Goal: Task Accomplishment & Management: Manage account settings

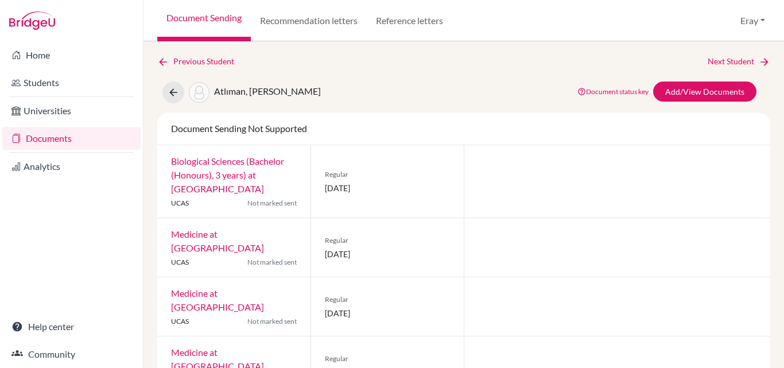
click at [246, 174] on link "Biological Sciences (Bachelor (Honours), 3 years) at University College London" at bounding box center [227, 174] width 113 height 38
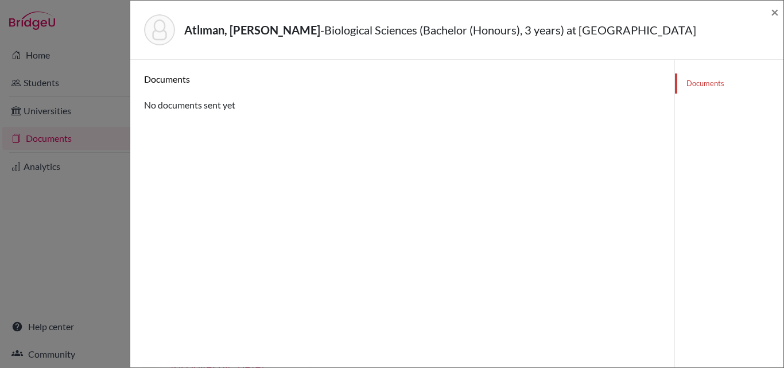
click at [783, 14] on div "Atlıman, Berk - Biological Sciences (Bachelor (Honours), 3 years) at University…" at bounding box center [457, 184] width 654 height 368
click at [776, 11] on span "×" at bounding box center [774, 11] width 8 height 17
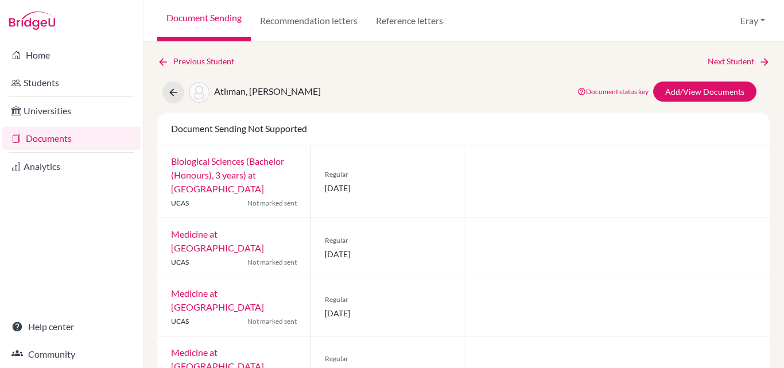
click at [238, 93] on span "Atlıman, [PERSON_NAME]" at bounding box center [267, 90] width 107 height 11
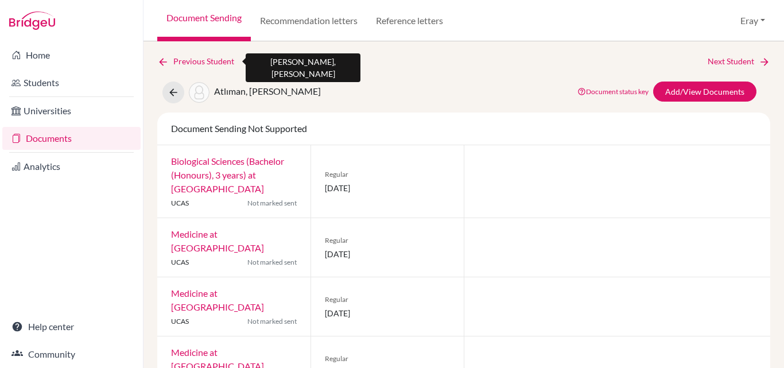
click at [213, 63] on link "Previous Student" at bounding box center [200, 61] width 86 height 13
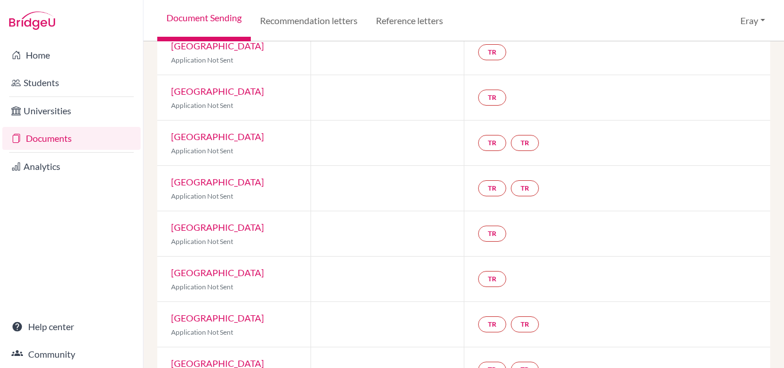
scroll to position [287, 0]
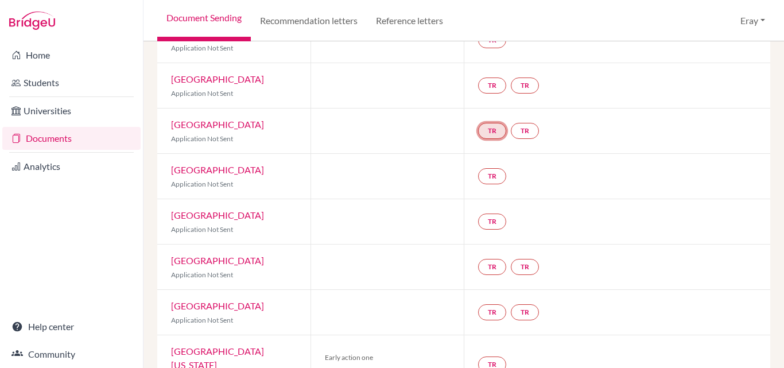
click at [494, 123] on link "TR" at bounding box center [492, 131] width 28 height 16
click at [492, 102] on small "Incomplete" at bounding box center [491, 107] width 100 height 10
click at [462, 77] on h3 "Teacher recommendation" at bounding box center [491, 87] width 114 height 21
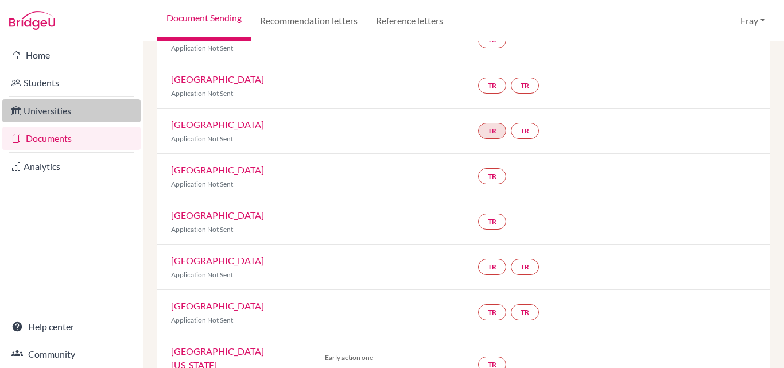
click at [101, 116] on link "Universities" at bounding box center [71, 110] width 138 height 23
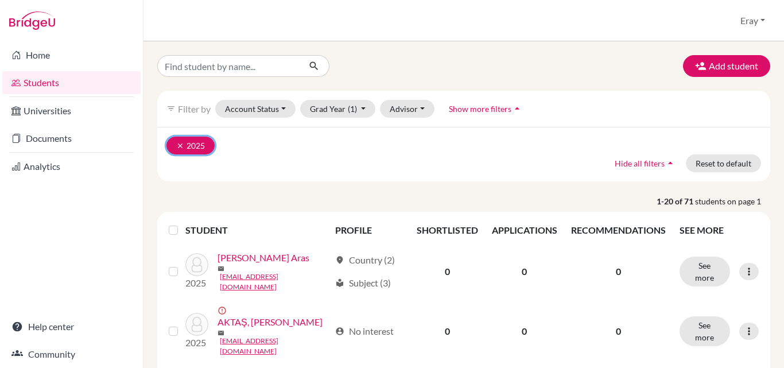
click at [178, 146] on icon "clear" at bounding box center [180, 146] width 8 height 8
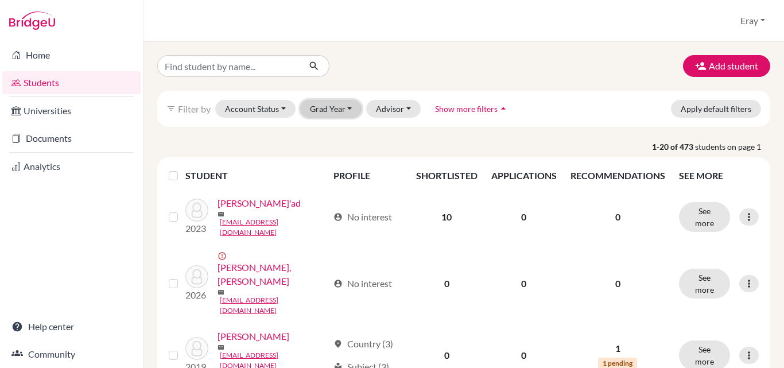
click at [332, 113] on button "Grad Year" at bounding box center [331, 109] width 62 height 18
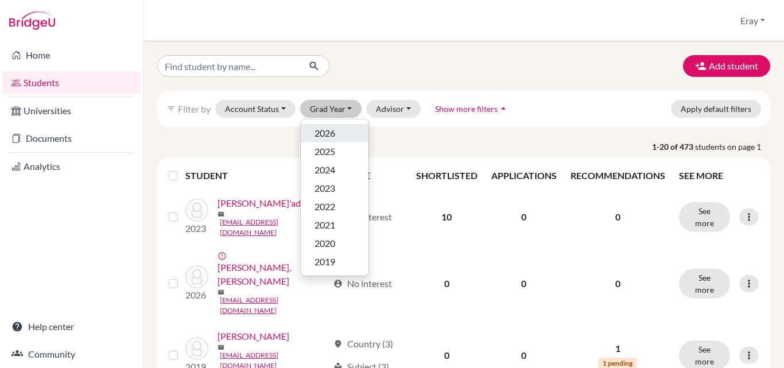
click at [333, 131] on span "2026" at bounding box center [324, 133] width 21 height 14
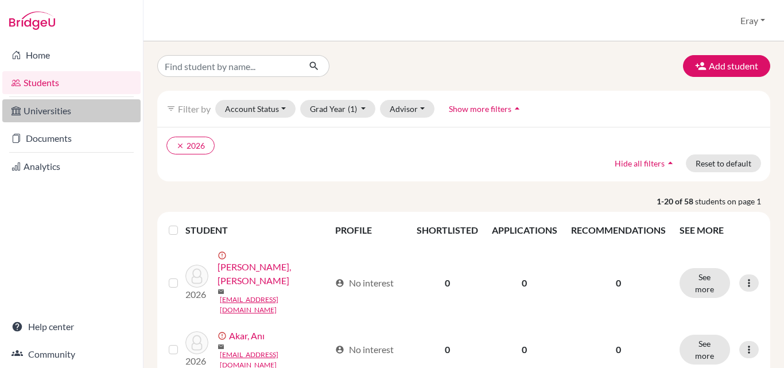
click at [71, 111] on link "Universities" at bounding box center [71, 110] width 138 height 23
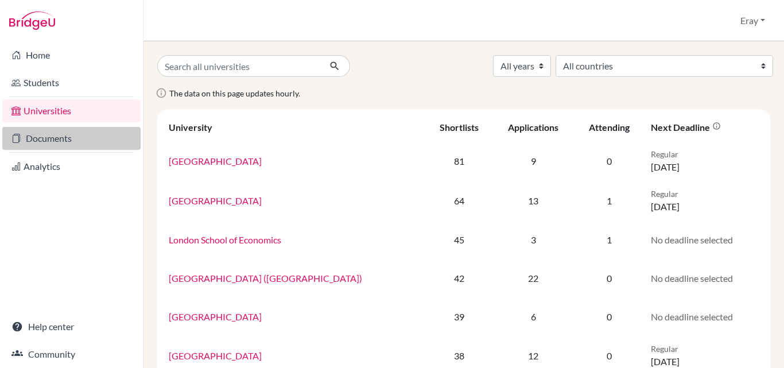
click at [76, 129] on link "Documents" at bounding box center [71, 138] width 138 height 23
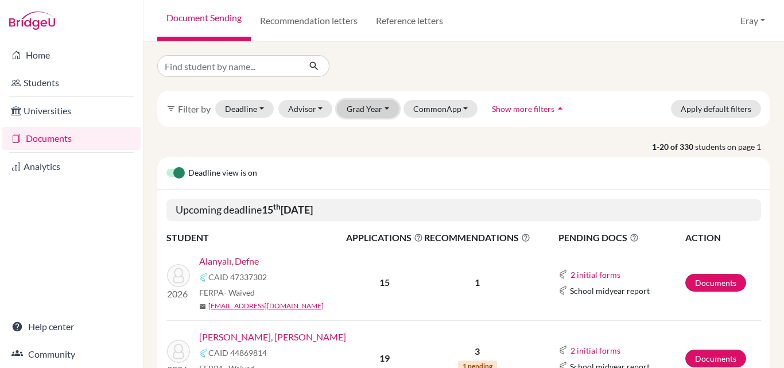
click at [377, 112] on button "Grad Year" at bounding box center [368, 109] width 62 height 18
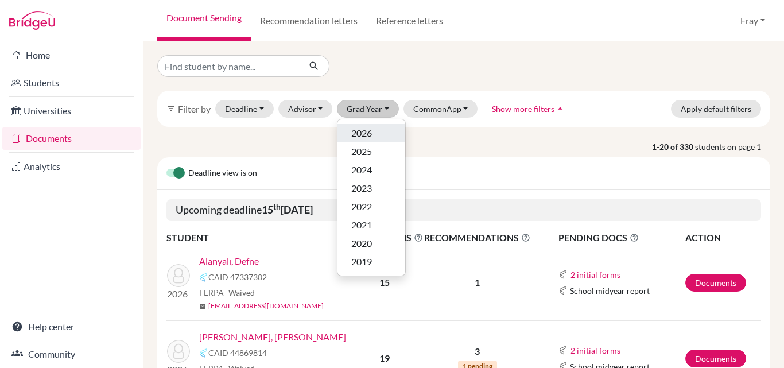
click at [373, 129] on div "2026" at bounding box center [371, 133] width 40 height 14
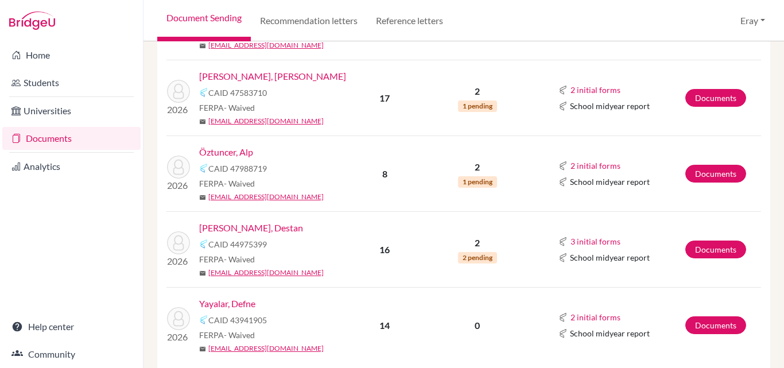
scroll to position [861, 0]
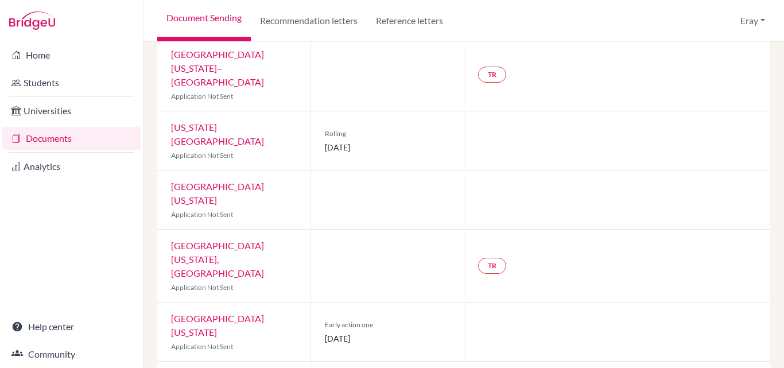
scroll to position [622, 0]
